Goal: Find specific page/section: Find specific page/section

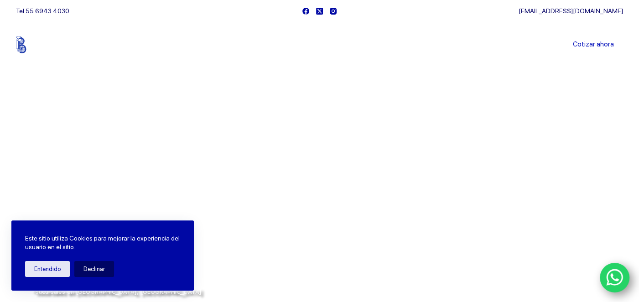
click at [315, 45] on link "Sucursales" at bounding box center [302, 45] width 57 height 0
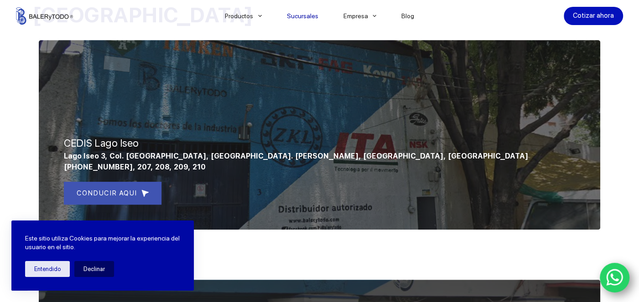
scroll to position [380, 0]
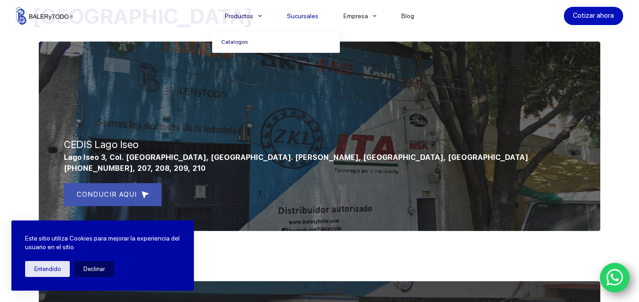
click at [253, 43] on link "Catalogos" at bounding box center [276, 42] width 128 height 21
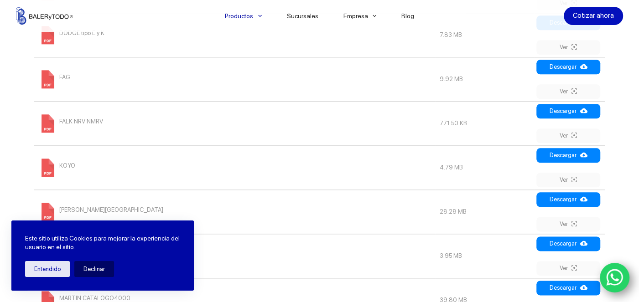
scroll to position [718, 0]
